Goal: Task Accomplishment & Management: Manage account settings

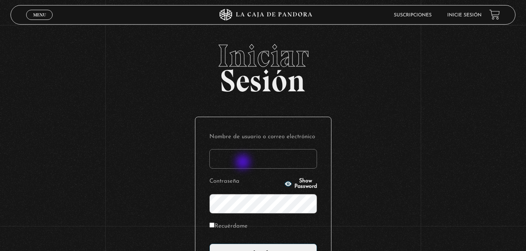
click at [244, 163] on input "Nombre de usuario o correo electrónico" at bounding box center [263, 159] width 108 height 20
type input "[EMAIL_ADDRESS][DOMAIN_NAME]"
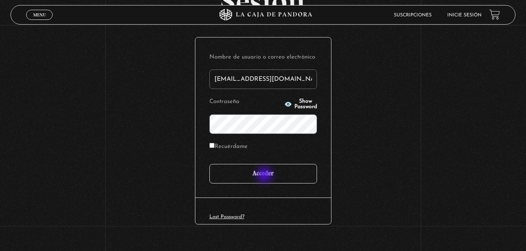
click at [265, 176] on input "Acceder" at bounding box center [263, 174] width 108 height 20
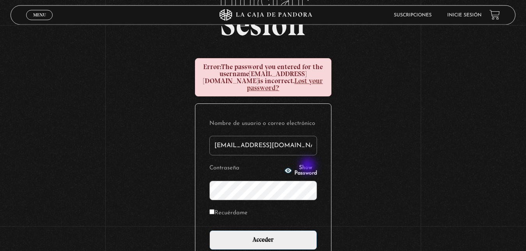
scroll to position [119, 0]
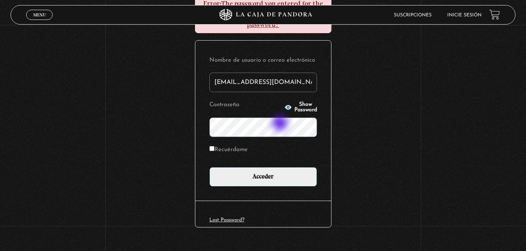
click at [209, 167] on input "Acceder" at bounding box center [263, 177] width 108 height 20
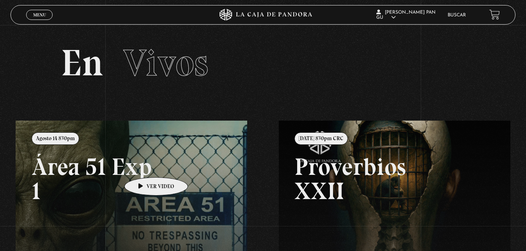
click at [144, 165] on link at bounding box center [279, 246] width 526 height 251
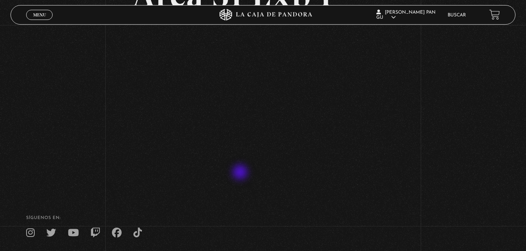
scroll to position [40, 0]
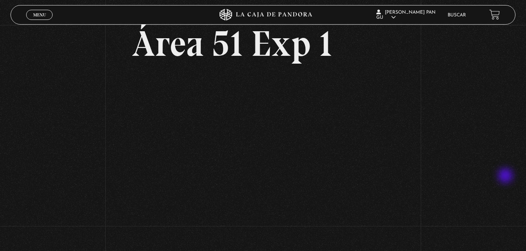
click at [506, 176] on div "Volver Agosto 14 830pm Área 51 Exp 1" at bounding box center [263, 111] width 526 height 252
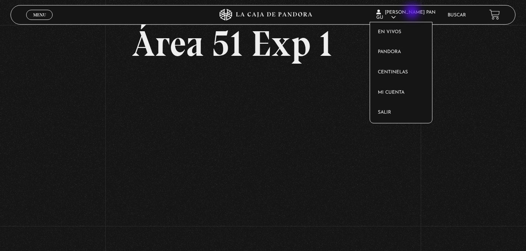
click at [413, 12] on article "Xuan Pan Gu En vivos Pandora Centinelas Mi cuenta Salir" at bounding box center [407, 14] width 63 height 23
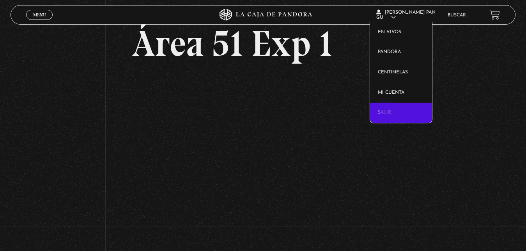
click at [387, 113] on link "Salir" at bounding box center [401, 113] width 62 height 20
